Goal: Transaction & Acquisition: Book appointment/travel/reservation

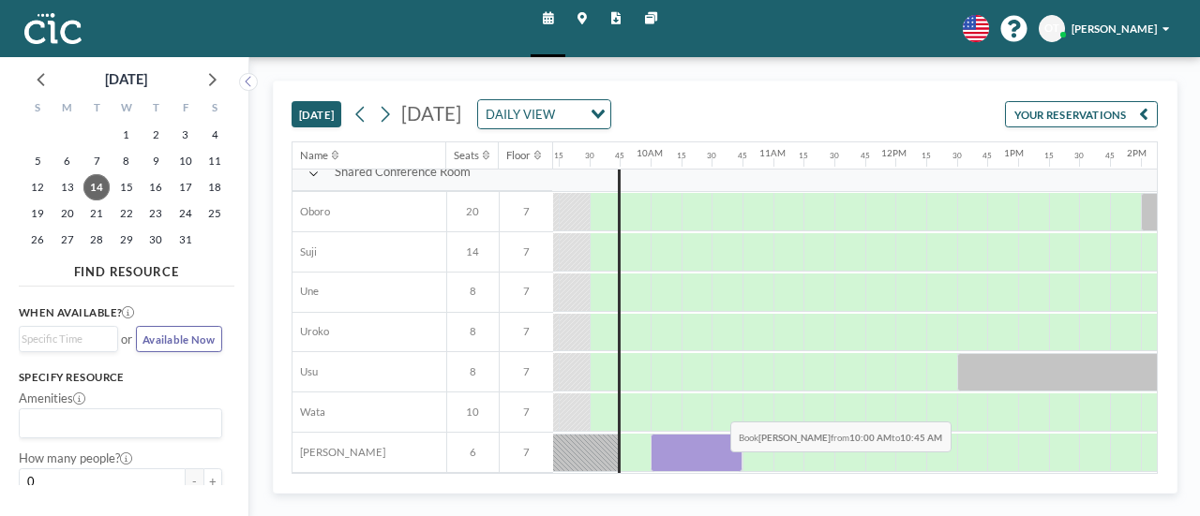
scroll to position [1143, 1127]
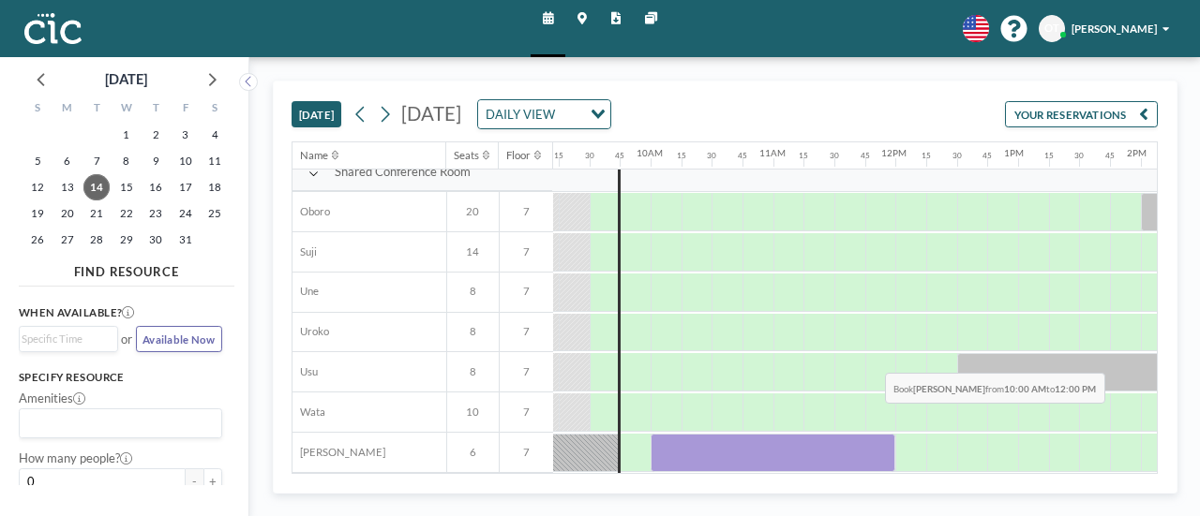
drag, startPoint x: 655, startPoint y: 451, endPoint x: 872, endPoint y: 415, distance: 219.4
click at [872, 415] on div "Shared Conference Room Oboro 20 7 [PERSON_NAME] 14 7 Une 8 7 Uroko 8 7 Usu 8 7 …" at bounding box center [765, 313] width 3199 height 321
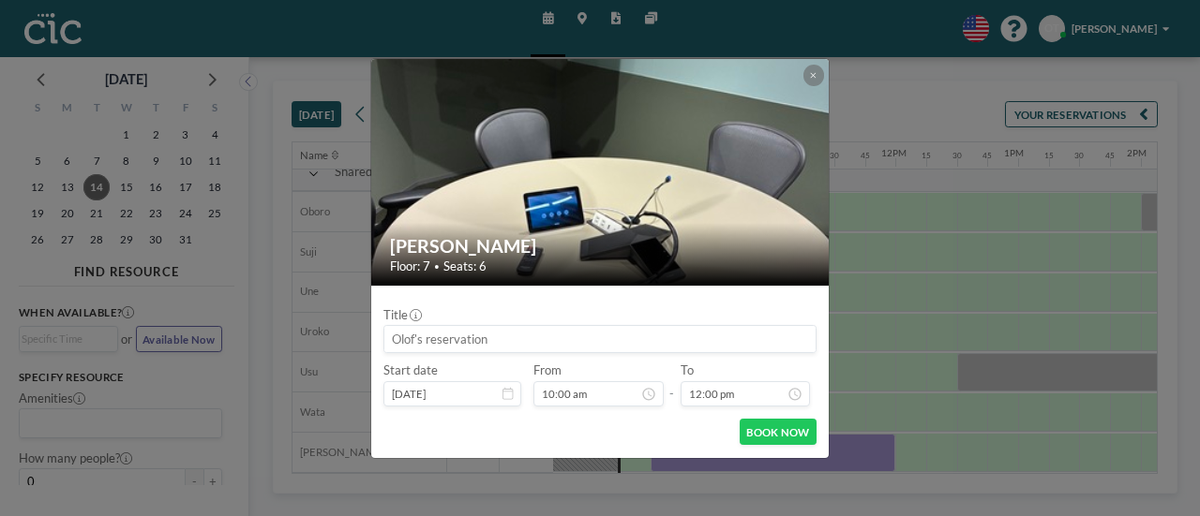
click at [472, 326] on input at bounding box center [599, 339] width 431 height 26
type input "§"
type input "[GEOGRAPHIC_DATA]ｘＧＢＳ　欧州ミッション"
click at [750, 428] on button "BOOK NOW" at bounding box center [778, 432] width 77 height 26
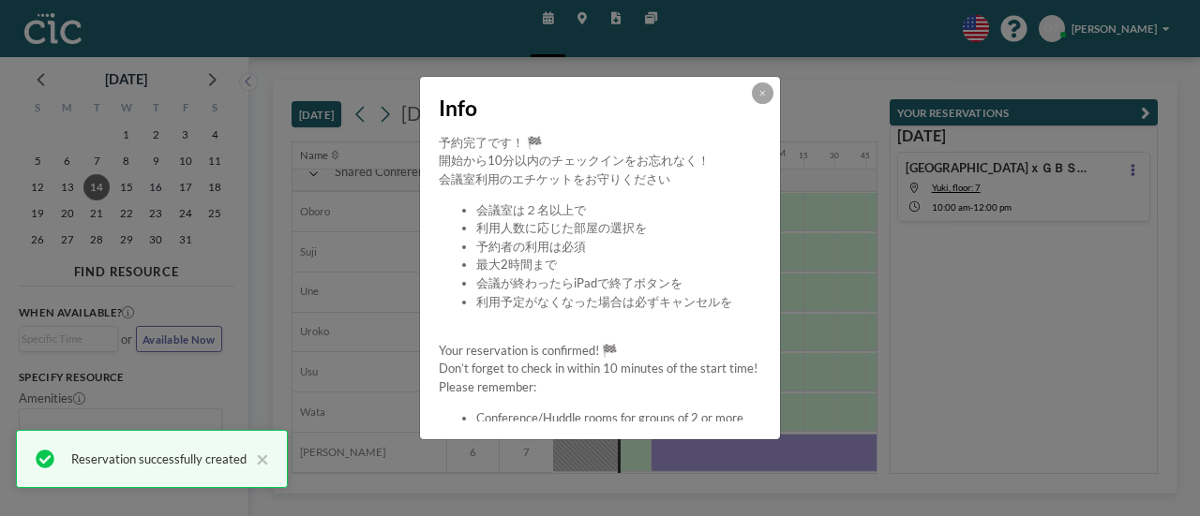
scroll to position [1143, 1127]
click at [755, 97] on button at bounding box center [763, 93] width 22 height 22
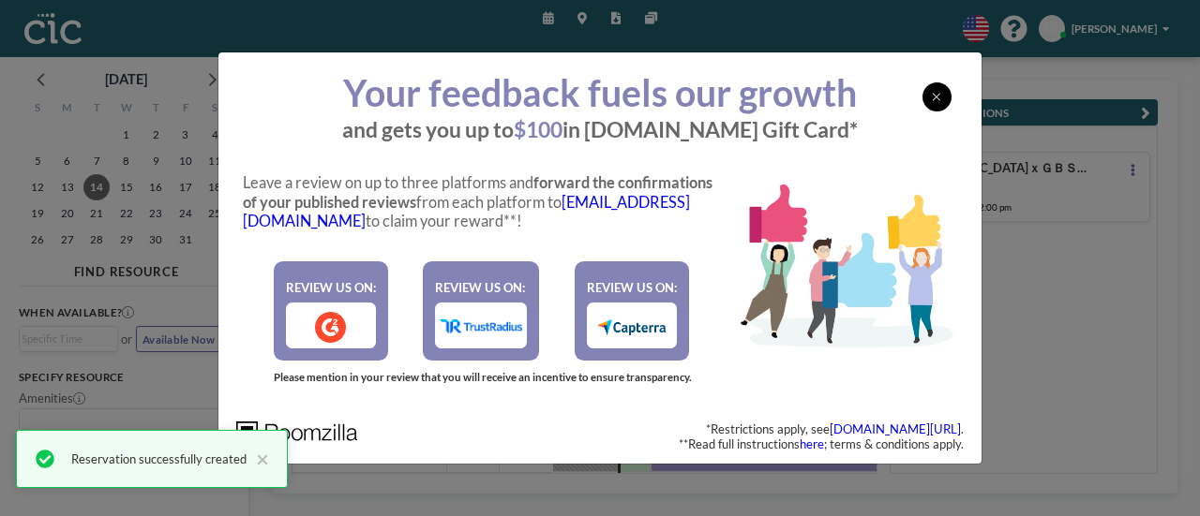
click at [935, 100] on icon at bounding box center [936, 97] width 9 height 12
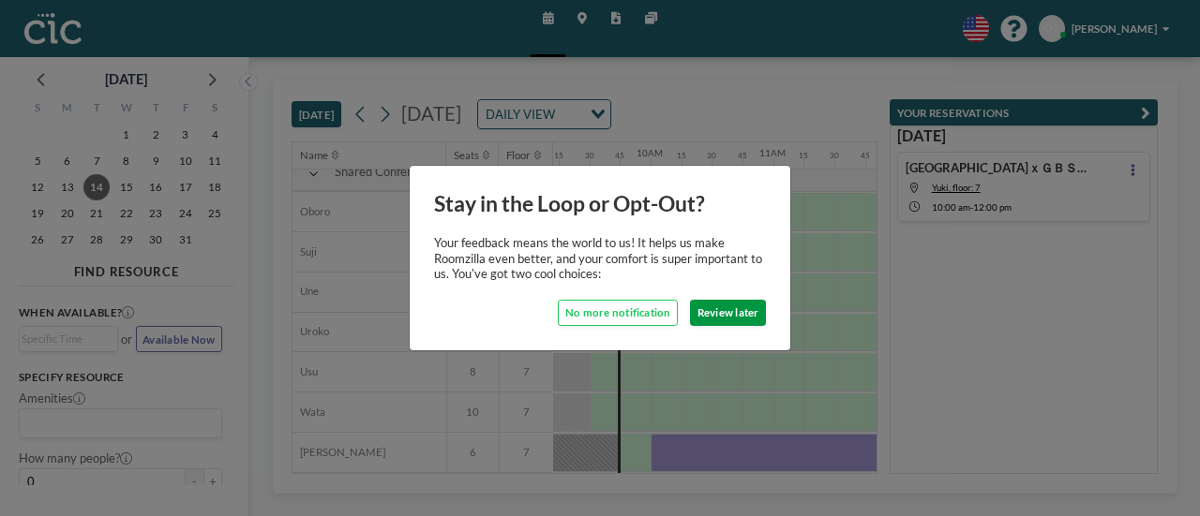
click at [713, 319] on button "Review later" at bounding box center [728, 313] width 76 height 26
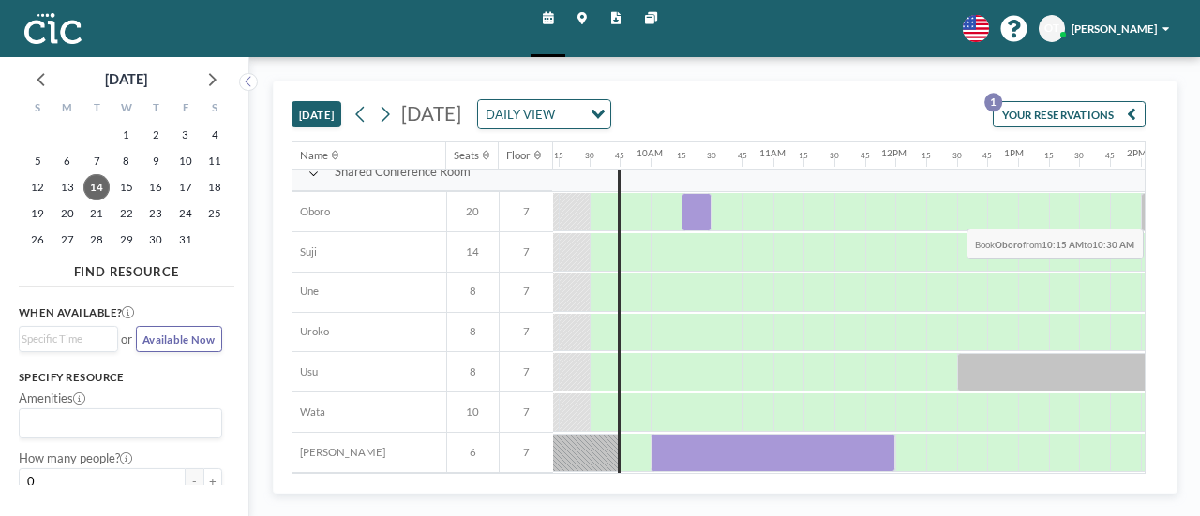
click at [684, 213] on div at bounding box center [696, 212] width 31 height 38
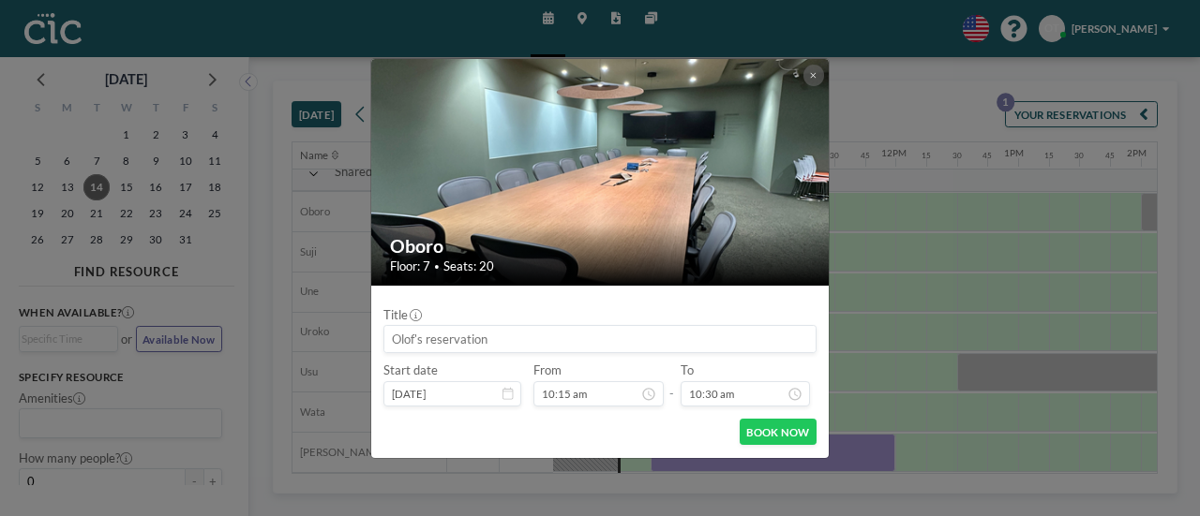
scroll to position [1143, 1127]
click at [805, 82] on button at bounding box center [814, 76] width 22 height 22
